Goal: Find specific page/section: Find specific page/section

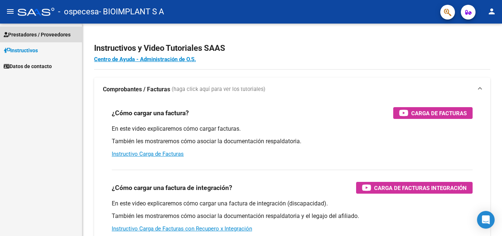
click at [33, 35] on span "Prestadores / Proveedores" at bounding box center [37, 35] width 67 height 8
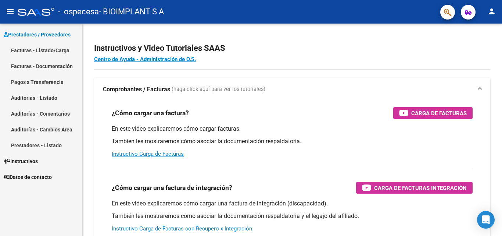
click at [47, 78] on link "Pagos x Transferencia" at bounding box center [41, 82] width 82 height 16
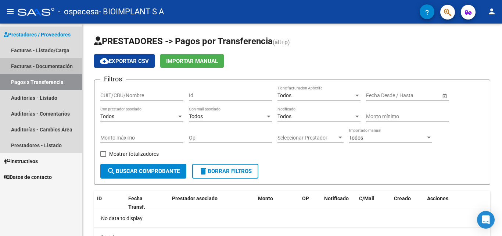
click at [52, 67] on link "Facturas - Documentación" at bounding box center [41, 66] width 82 height 16
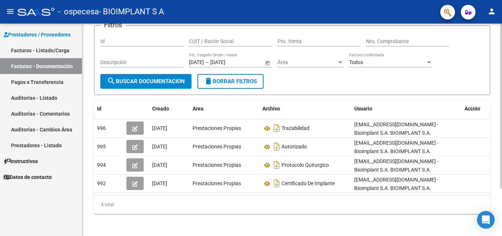
scroll to position [61, 0]
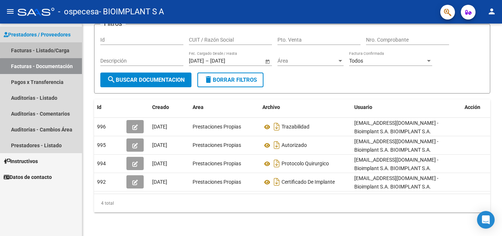
click at [52, 49] on link "Facturas - Listado/Carga" at bounding box center [41, 50] width 82 height 16
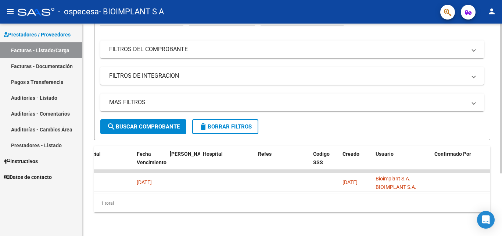
scroll to position [0, 1389]
